Goal: Task Accomplishment & Management: Use online tool/utility

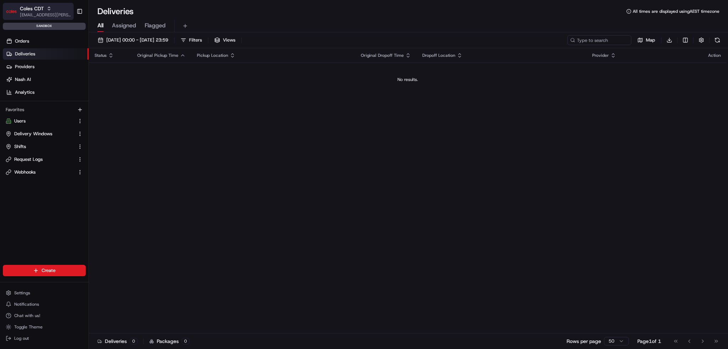
click at [34, 7] on span "Coles CDT" at bounding box center [32, 8] width 24 height 7
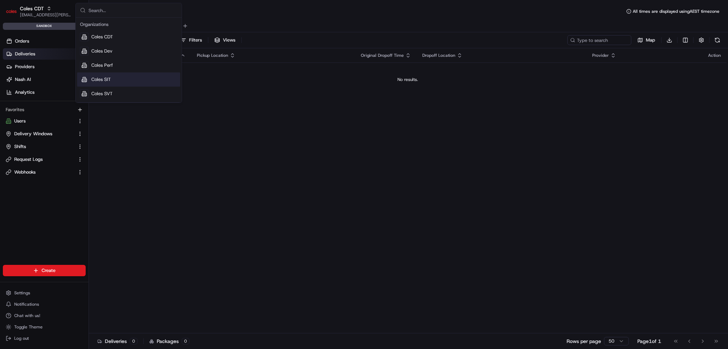
click at [107, 80] on span "Coles SIT" at bounding box center [101, 79] width 20 height 6
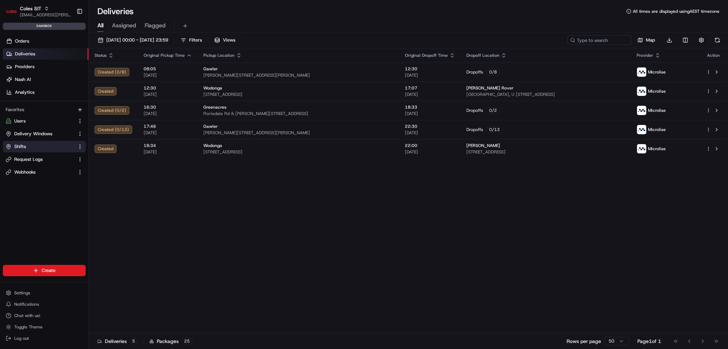
click at [36, 145] on link "Shifts" at bounding box center [40, 147] width 69 height 6
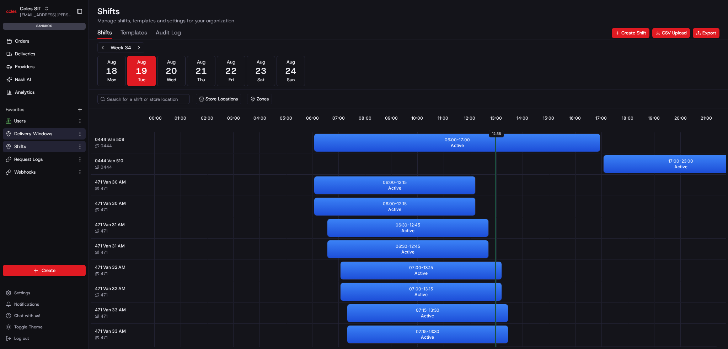
click at [33, 133] on span "Delivery Windows" at bounding box center [33, 134] width 38 height 6
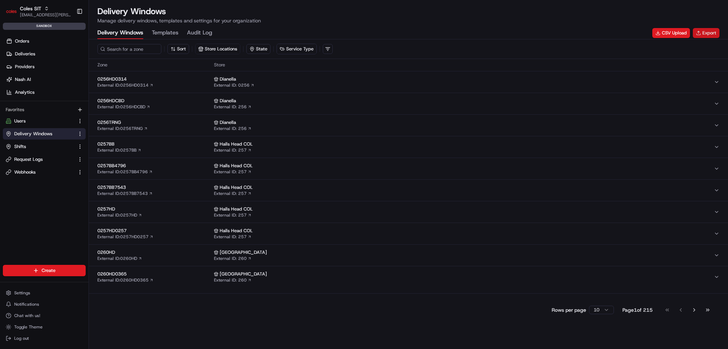
click at [707, 33] on button "Export" at bounding box center [706, 33] width 27 height 10
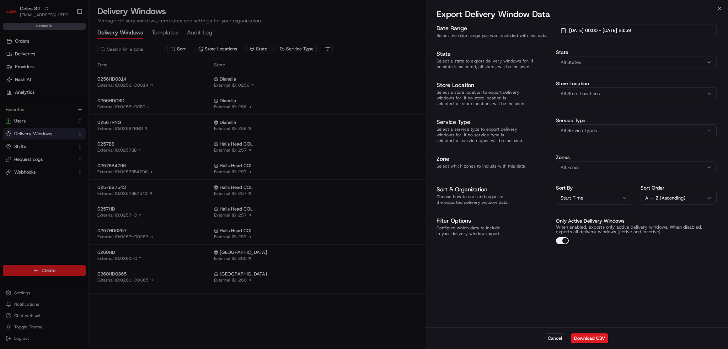
click at [615, 132] on button "All Service Types" at bounding box center [636, 130] width 161 height 13
click at [614, 123] on div "Service Type All Service Types All Service Types Home Delivery (HD) Rapid Deliv…" at bounding box center [636, 127] width 161 height 19
click at [613, 87] on button "All Store Locations" at bounding box center [636, 93] width 161 height 13
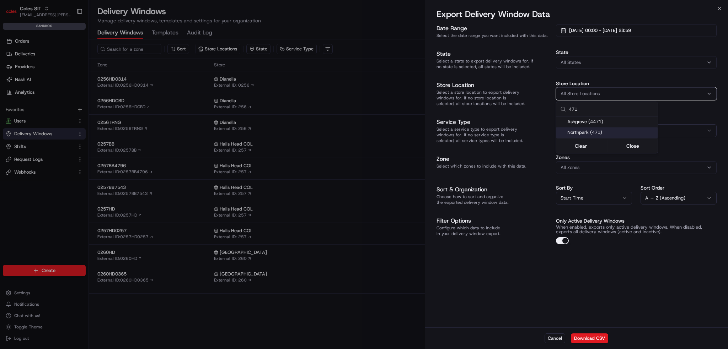
type input "471"
click at [581, 134] on span "Northpark (471)" at bounding box center [610, 132] width 87 height 6
click at [620, 280] on div at bounding box center [364, 174] width 728 height 349
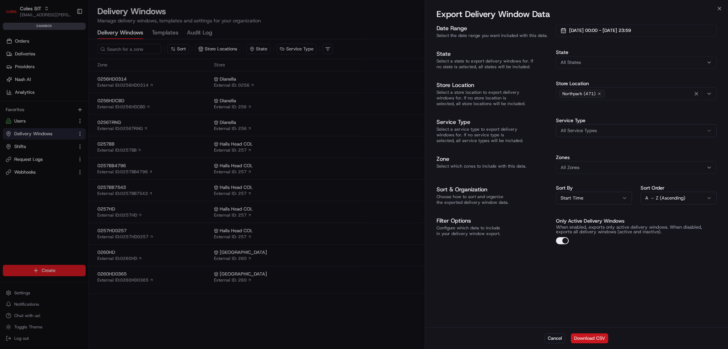
click at [592, 335] on button "Download CSV" at bounding box center [589, 339] width 37 height 10
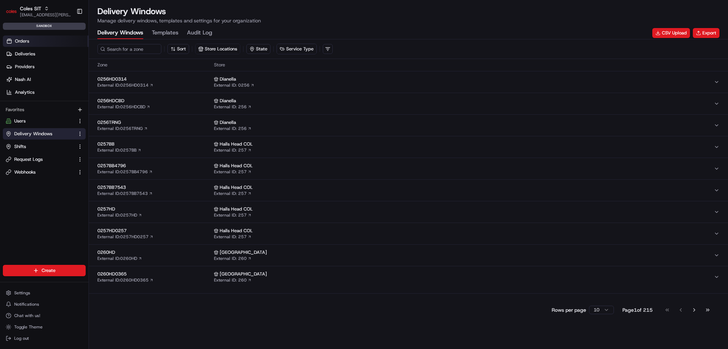
drag, startPoint x: 13, startPoint y: 37, endPoint x: 16, endPoint y: 38, distance: 3.7
click at [13, 37] on link "Orders" at bounding box center [46, 41] width 86 height 11
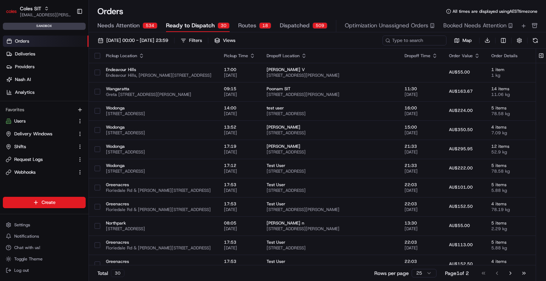
click at [320, 6] on div "Orders All times are displayed using AEST timezone" at bounding box center [317, 11] width 457 height 11
click at [168, 43] on span "[DATE] 00:00 - [DATE] 23:59" at bounding box center [137, 40] width 62 height 6
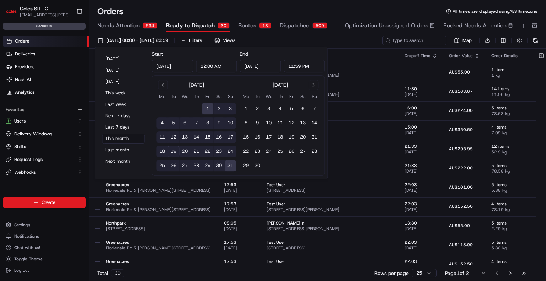
click at [171, 149] on button "19" at bounding box center [173, 151] width 11 height 11
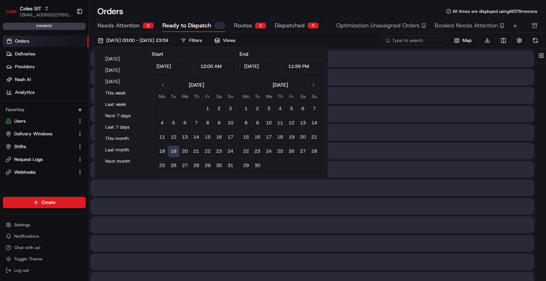
type input "[DATE]"
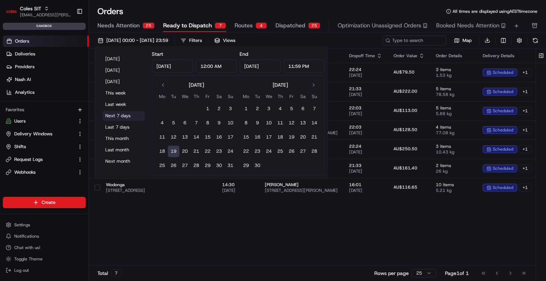
click at [129, 112] on button "Next 7 days" at bounding box center [123, 116] width 43 height 10
type input "[DATE]"
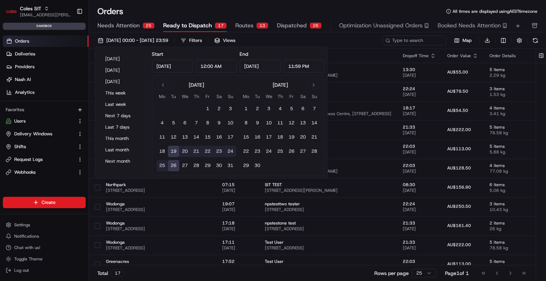
drag, startPoint x: 189, startPoint y: 2, endPoint x: 151, endPoint y: 6, distance: 37.9
click at [151, 6] on div "Orders All times are displayed using AEST timezone Needs Attention 25 Ready to …" at bounding box center [317, 140] width 457 height 281
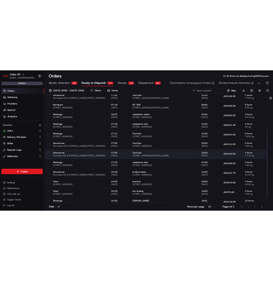
scroll to position [123, 0]
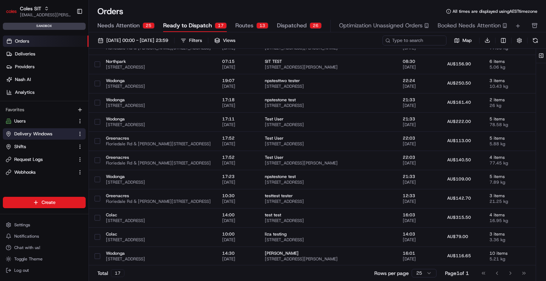
click at [38, 132] on span "Delivery Windows" at bounding box center [33, 134] width 38 height 6
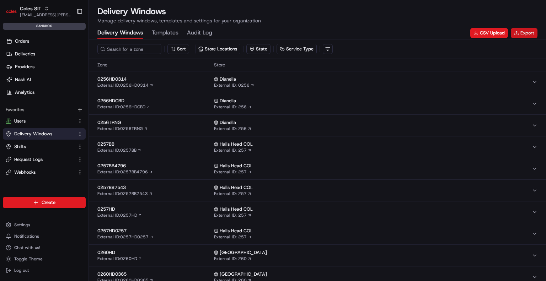
click at [532, 34] on button "Export" at bounding box center [524, 33] width 27 height 10
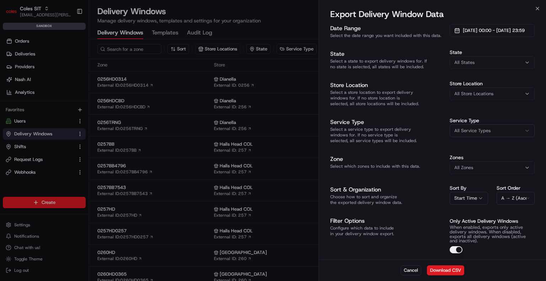
click at [469, 65] on span "All States" at bounding box center [464, 62] width 20 height 6
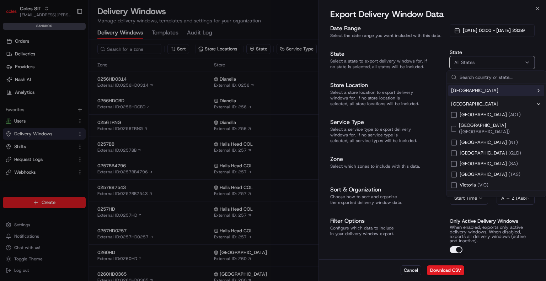
click at [467, 62] on span "All States" at bounding box center [464, 62] width 20 height 6
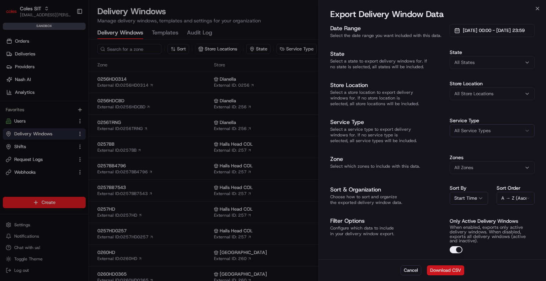
click at [450, 269] on button "Download CSV" at bounding box center [445, 270] width 37 height 10
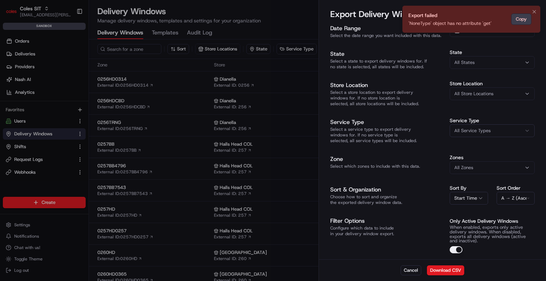
click at [526, 16] on button "Copy" at bounding box center [521, 19] width 20 height 11
click at [523, 22] on button "Copy" at bounding box center [521, 19] width 20 height 11
drag, startPoint x: 532, startPoint y: 8, endPoint x: 533, endPoint y: 12, distance: 3.7
click at [532, 10] on button "Notifications (F8)" at bounding box center [534, 11] width 9 height 9
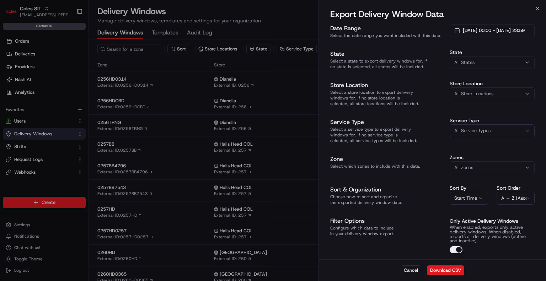
click at [507, 61] on div "All States" at bounding box center [491, 62] width 81 height 6
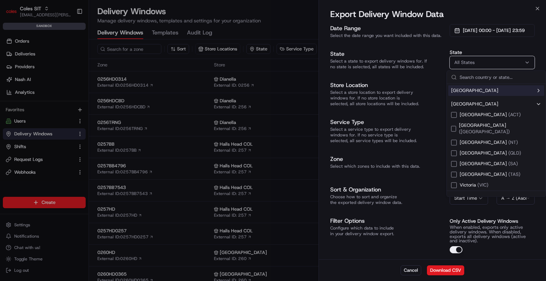
click at [506, 64] on div "All States" at bounding box center [491, 62] width 81 height 6
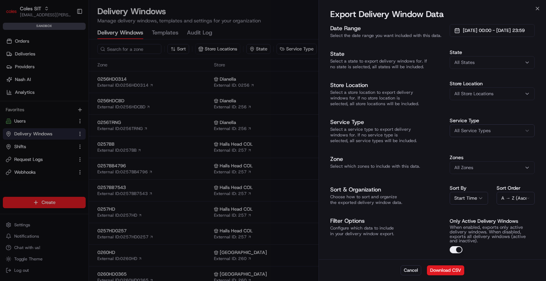
click at [493, 97] on span "All Store Locations" at bounding box center [473, 94] width 39 height 6
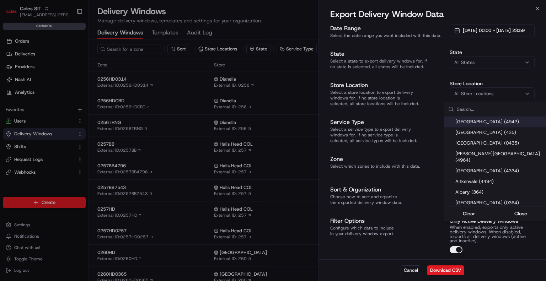
click at [492, 90] on div at bounding box center [273, 140] width 546 height 281
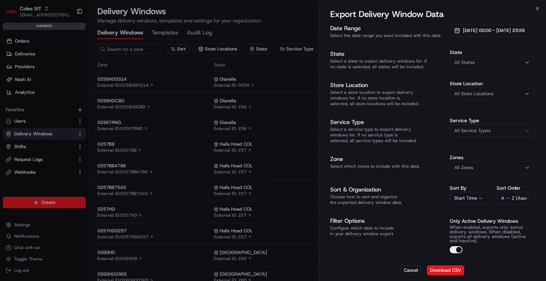
click at [487, 57] on button "All States" at bounding box center [492, 62] width 85 height 13
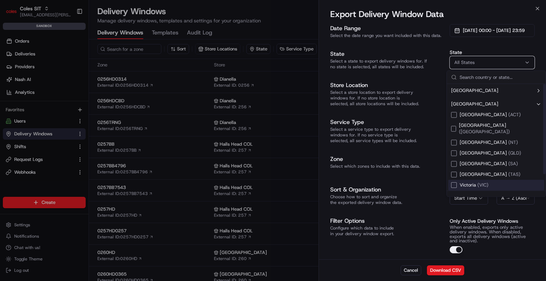
click at [454, 182] on div "Suggestions" at bounding box center [454, 185] width 6 height 6
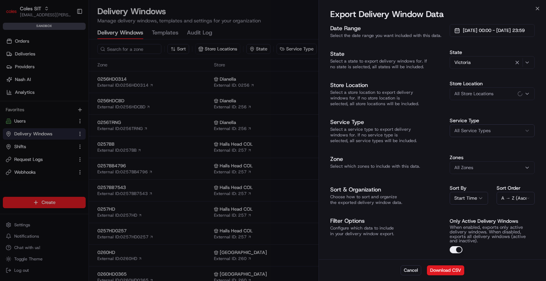
click at [419, 179] on div "Date Range Select the date range you want included with this data. [DATE] 00:00…" at bounding box center [432, 138] width 204 height 229
click at [445, 271] on button "Download CSV" at bounding box center [445, 270] width 37 height 10
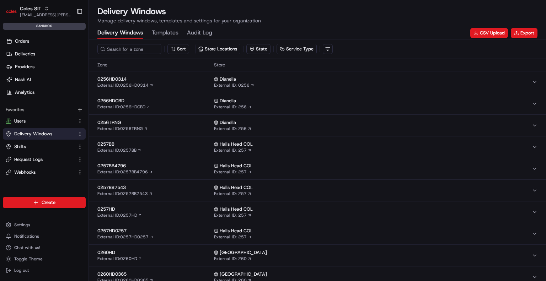
click at [537, 28] on div "CSV Upload Export" at bounding box center [503, 33] width 67 height 10
click at [532, 29] on button "Export" at bounding box center [524, 33] width 27 height 10
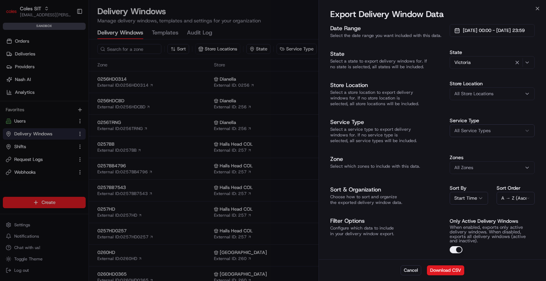
click at [486, 95] on span "All Store Locations" at bounding box center [473, 94] width 39 height 6
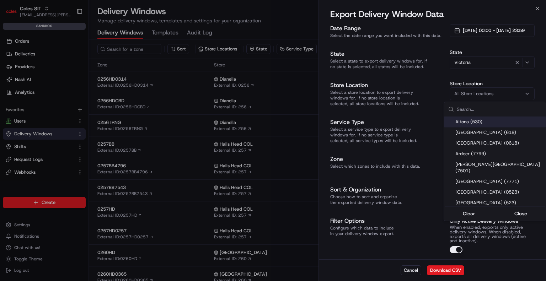
click at [486, 95] on div at bounding box center [273, 140] width 546 height 281
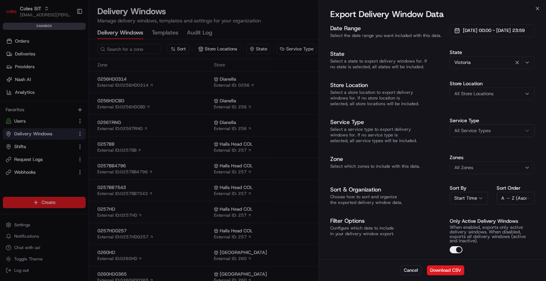
click at [478, 61] on div "Victoria" at bounding box center [491, 62] width 81 height 9
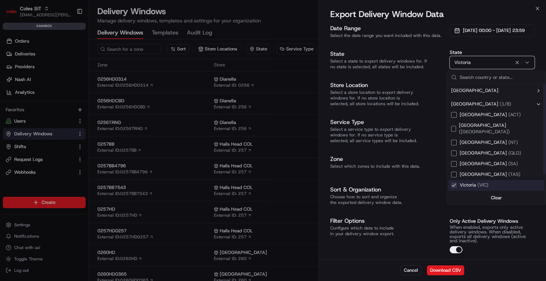
click at [464, 182] on span "[GEOGRAPHIC_DATA] ( [GEOGRAPHIC_DATA] )" at bounding box center [473, 185] width 29 height 6
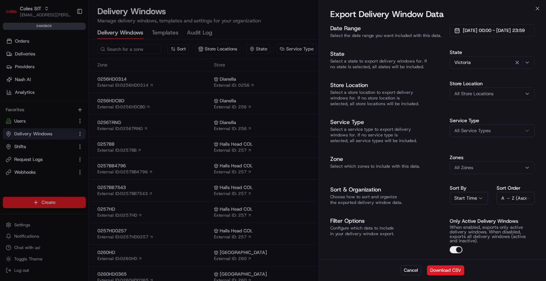
click at [478, 62] on div "Victoria" at bounding box center [491, 62] width 81 height 9
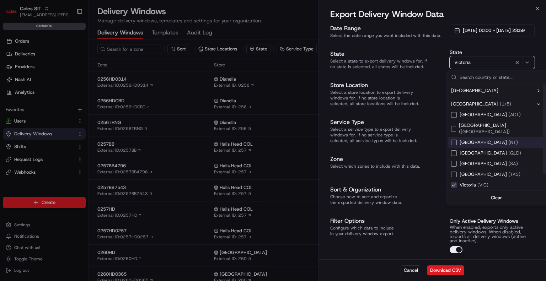
click at [451, 140] on div "[GEOGRAPHIC_DATA] ( [GEOGRAPHIC_DATA] )" at bounding box center [496, 142] width 96 height 11
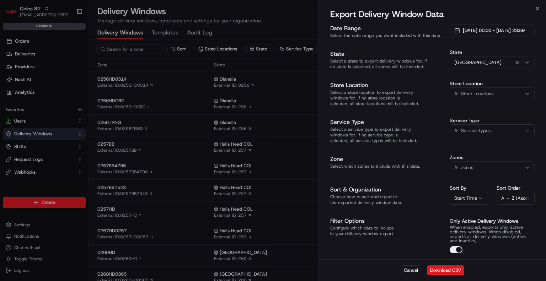
click at [482, 63] on span "[GEOGRAPHIC_DATA]" at bounding box center [477, 62] width 47 height 6
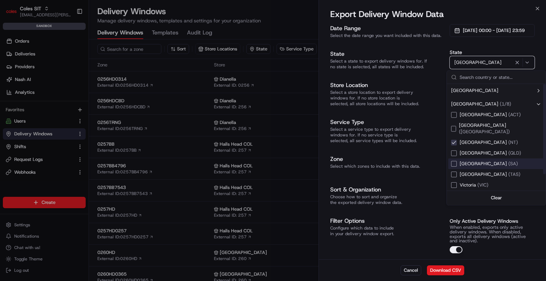
click at [455, 161] on div "Suggestions" at bounding box center [454, 164] width 6 height 6
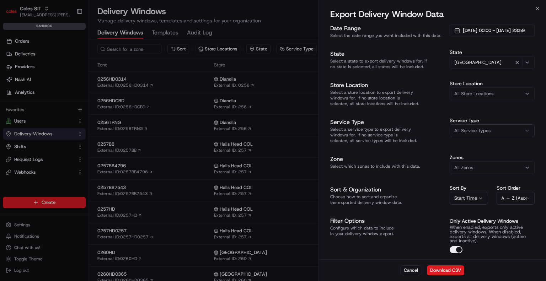
drag, startPoint x: 471, startPoint y: 52, endPoint x: 474, endPoint y: 60, distance: 8.3
click at [472, 53] on label "State" at bounding box center [492, 52] width 85 height 5
click at [473, 61] on span "[GEOGRAPHIC_DATA]" at bounding box center [477, 62] width 47 height 6
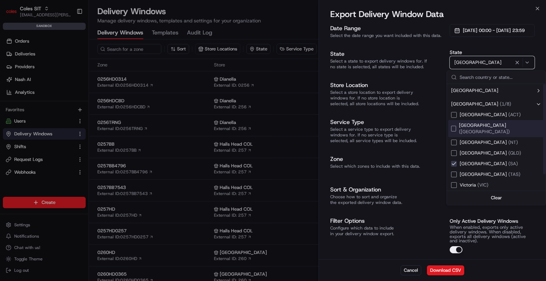
click at [452, 127] on div "Suggestions" at bounding box center [453, 129] width 5 height 6
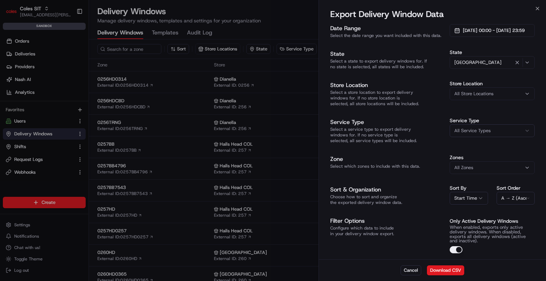
click at [470, 65] on span "[GEOGRAPHIC_DATA]" at bounding box center [477, 62] width 47 height 6
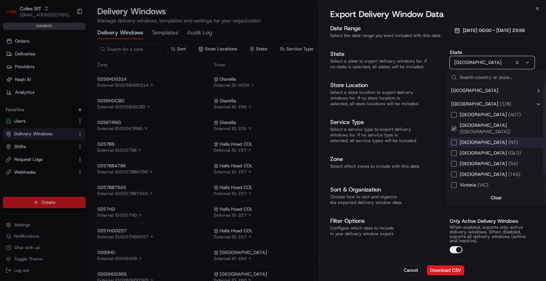
click at [456, 139] on div "[GEOGRAPHIC_DATA] ( [GEOGRAPHIC_DATA] )" at bounding box center [484, 142] width 67 height 6
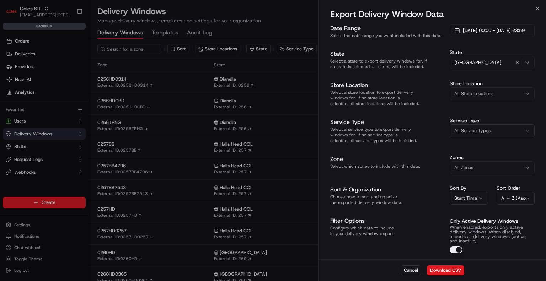
click at [432, 74] on div "Date Range Select the date range you want included with this data. [DATE] 00:00…" at bounding box center [432, 138] width 204 height 229
click at [440, 270] on button "Download CSV" at bounding box center [445, 270] width 37 height 10
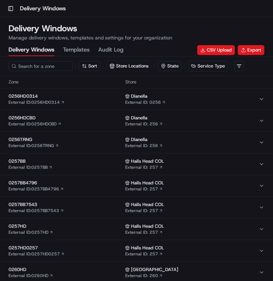
click at [165, 33] on h1 "Delivery Windows" at bounding box center [90, 28] width 163 height 11
click at [252, 47] on button "Export" at bounding box center [250, 50] width 27 height 10
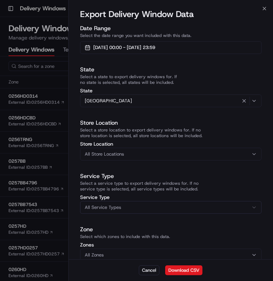
click at [171, 105] on div "[GEOGRAPHIC_DATA]" at bounding box center [171, 101] width 178 height 9
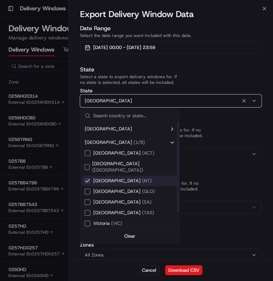
click at [98, 178] on span "[GEOGRAPHIC_DATA] ( [GEOGRAPHIC_DATA] )" at bounding box center [122, 181] width 58 height 6
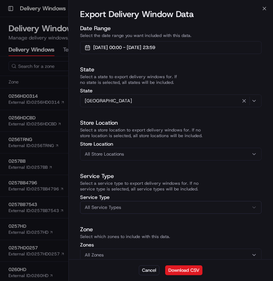
drag, startPoint x: 126, startPoint y: 102, endPoint x: 127, endPoint y: 106, distance: 3.9
click at [126, 102] on div "[GEOGRAPHIC_DATA]" at bounding box center [171, 101] width 178 height 9
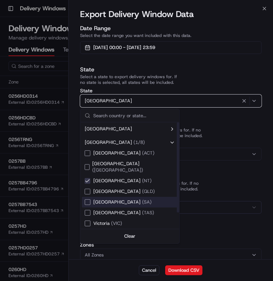
click at [111, 199] on span "[GEOGRAPHIC_DATA] ( [GEOGRAPHIC_DATA] )" at bounding box center [122, 202] width 58 height 6
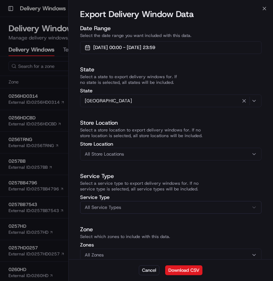
click at [214, 264] on div "Cancel Download CSV" at bounding box center [171, 270] width 204 height 22
click at [192, 268] on button "Download CSV" at bounding box center [183, 270] width 37 height 10
